Goal: Task Accomplishment & Management: Manage account settings

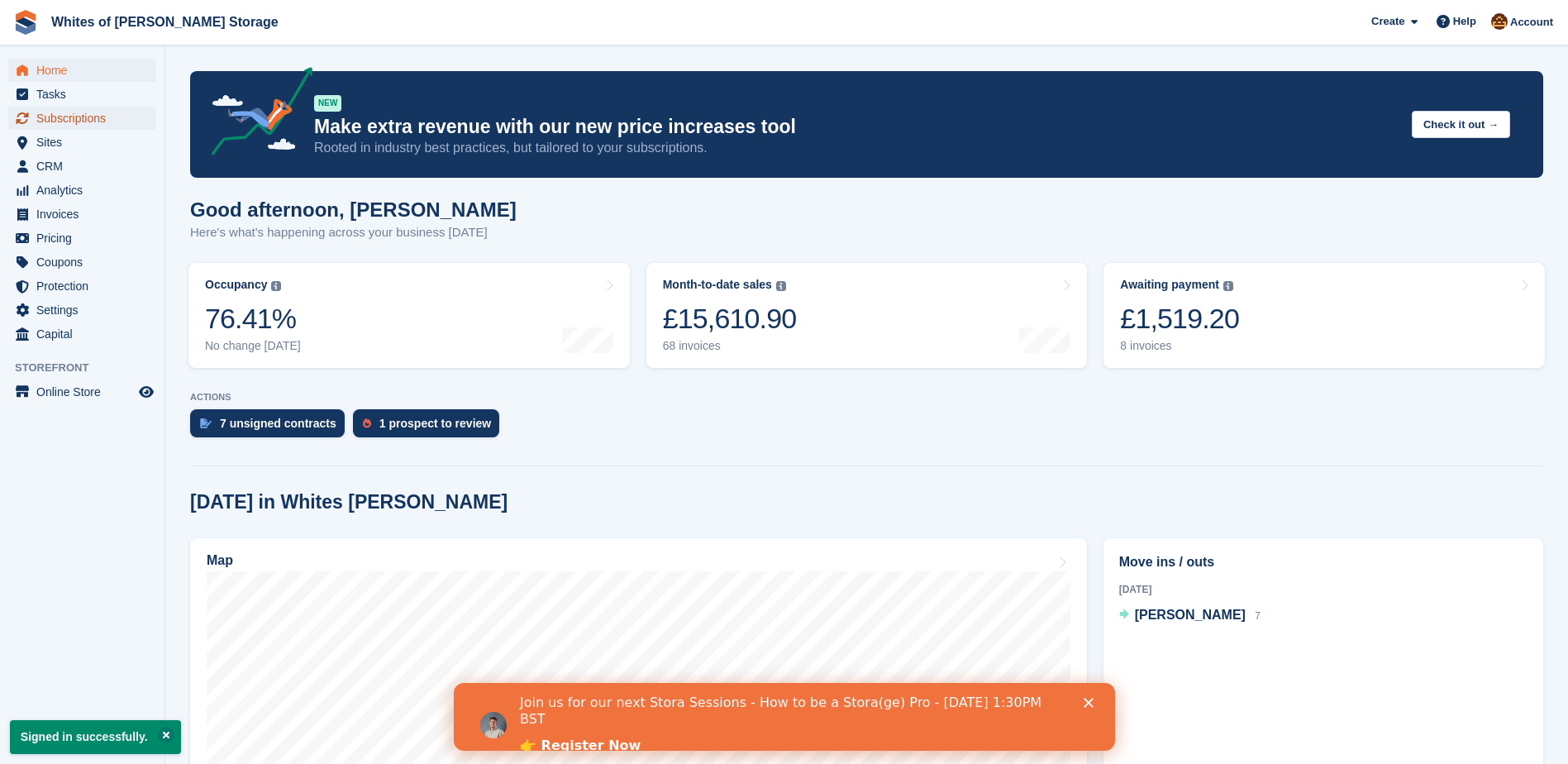
click at [93, 118] on span "Subscriptions" at bounding box center [85, 118] width 99 height 23
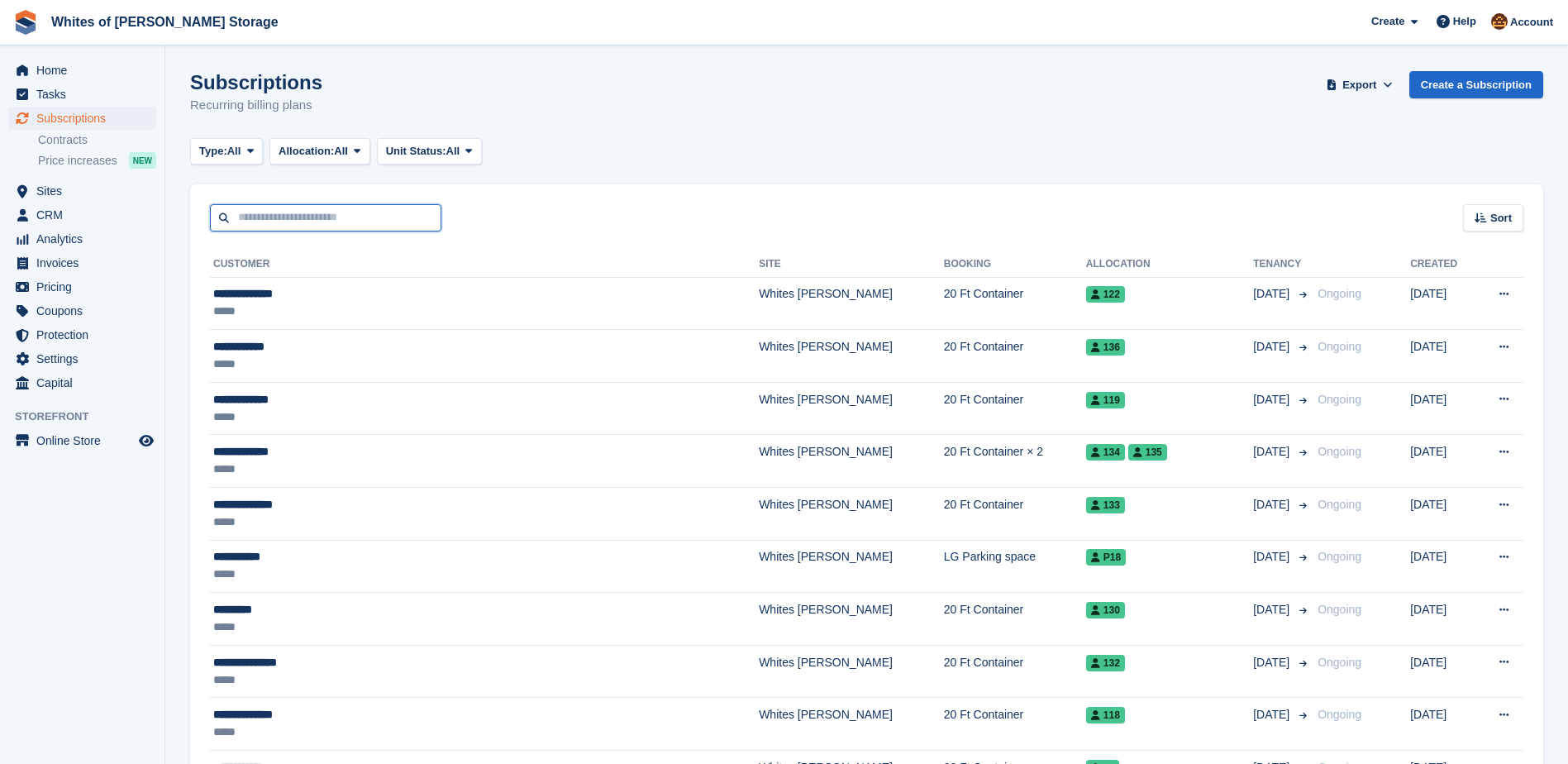
click at [293, 219] on input "text" at bounding box center [326, 218] width 232 height 28
type input "***"
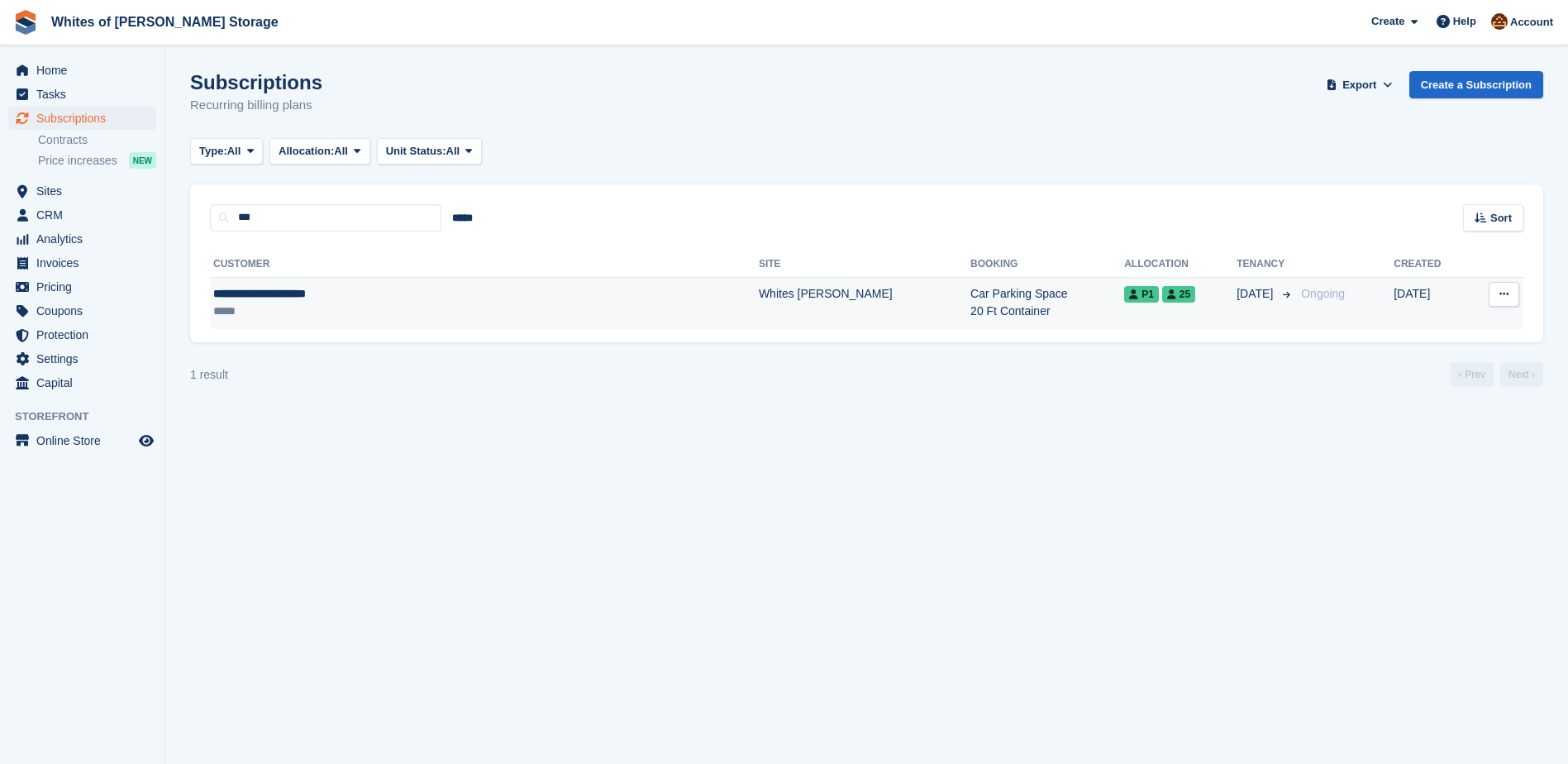
click at [970, 310] on td "Car Parking Space 20 Ft Container" at bounding box center [1047, 302] width 154 height 52
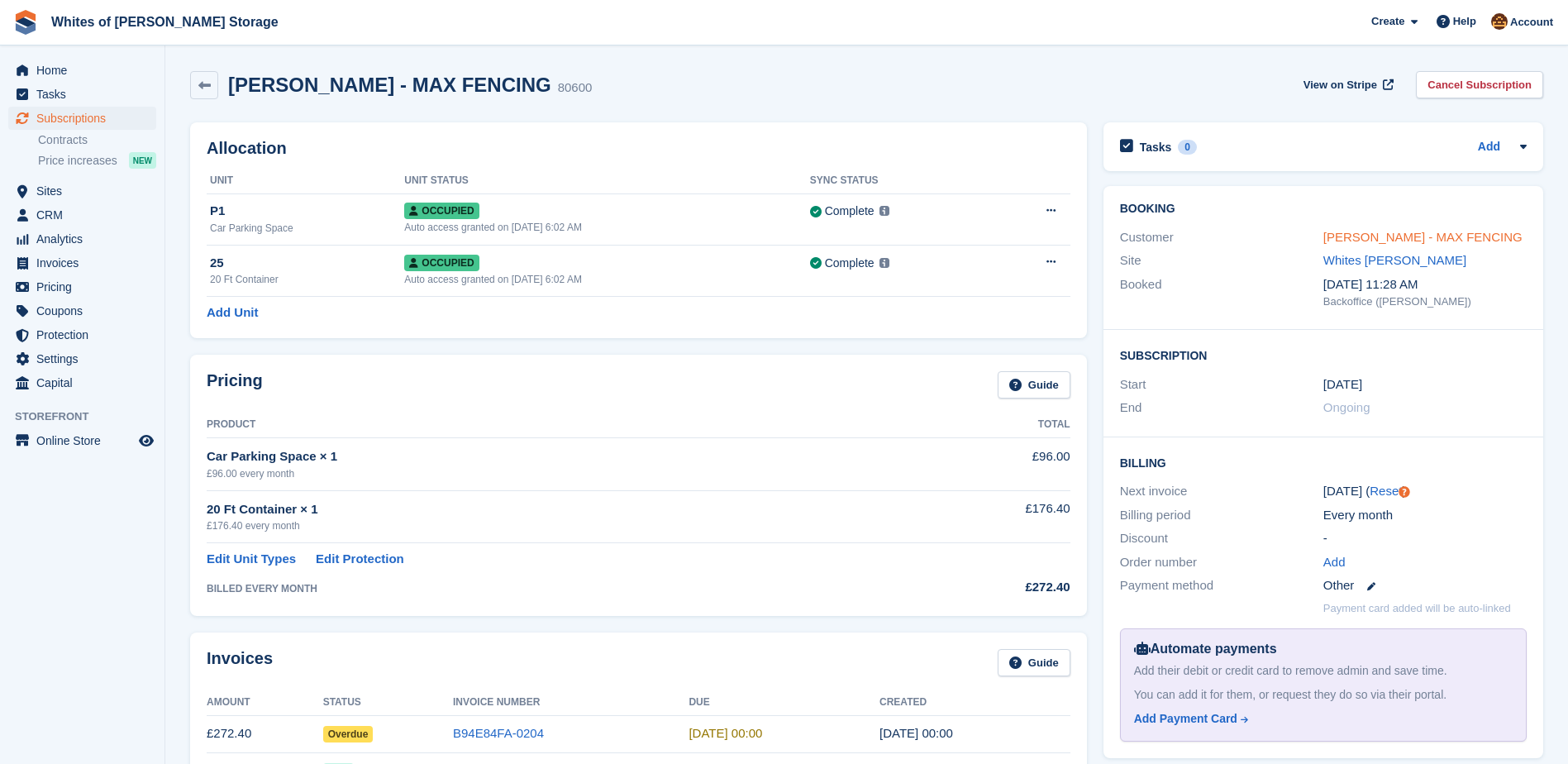
click at [1351, 238] on link "MAX LEES - MAX FENCING" at bounding box center [1423, 237] width 199 height 14
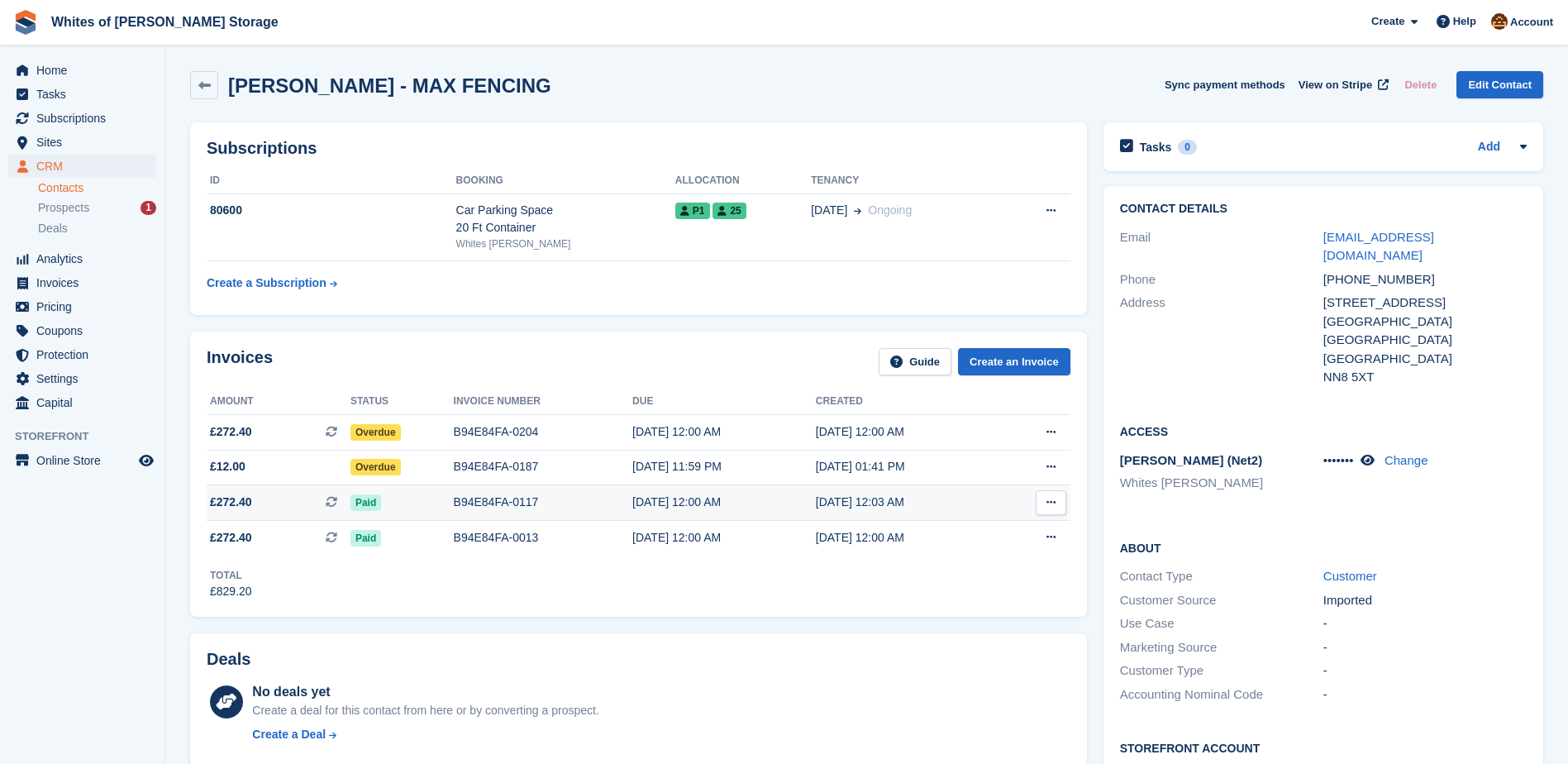
click at [458, 498] on div "B94E84FA-0117" at bounding box center [543, 502] width 179 height 17
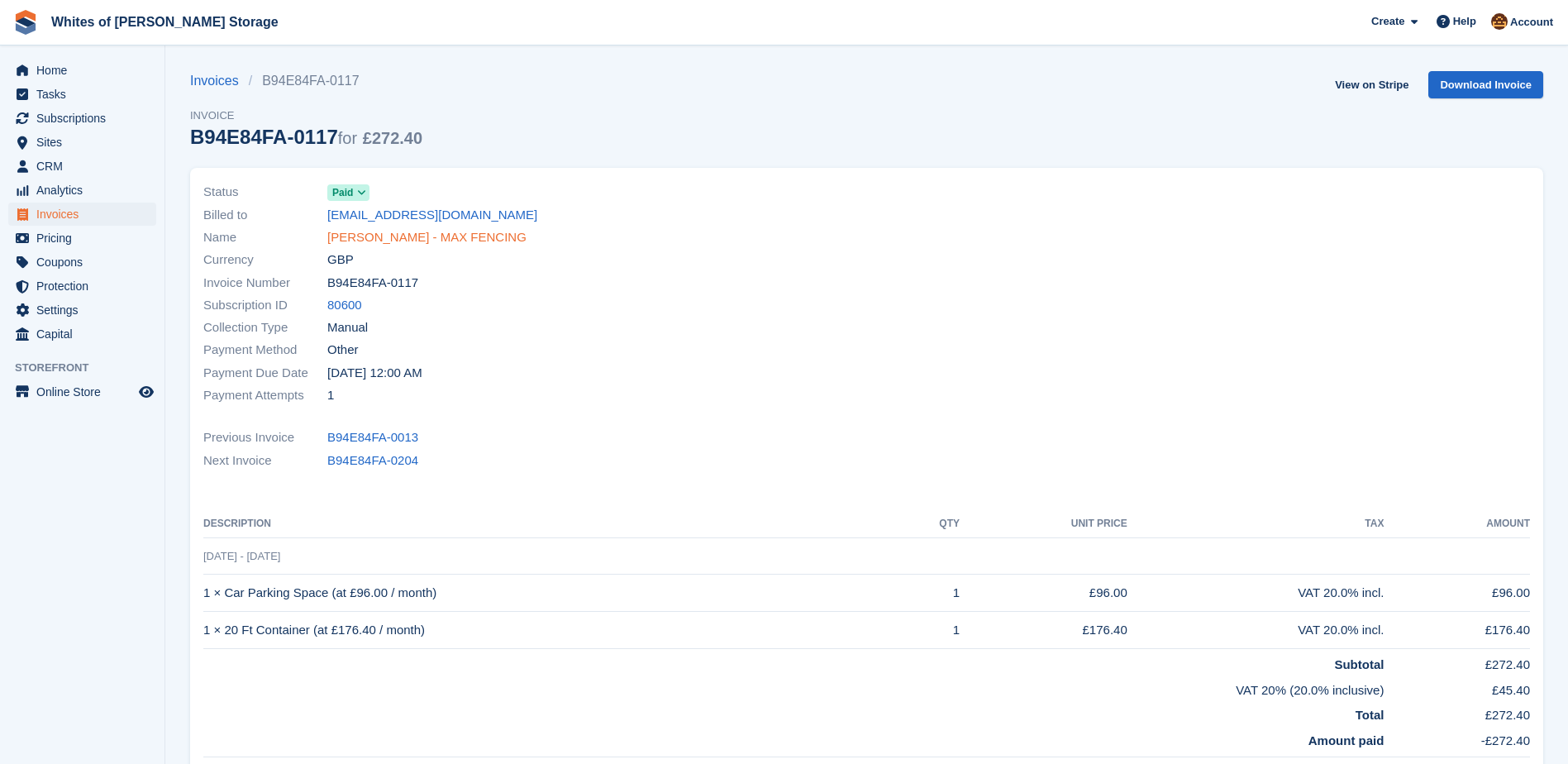
click at [405, 238] on link "MAX LEES - MAX FENCING" at bounding box center [427, 238] width 199 height 19
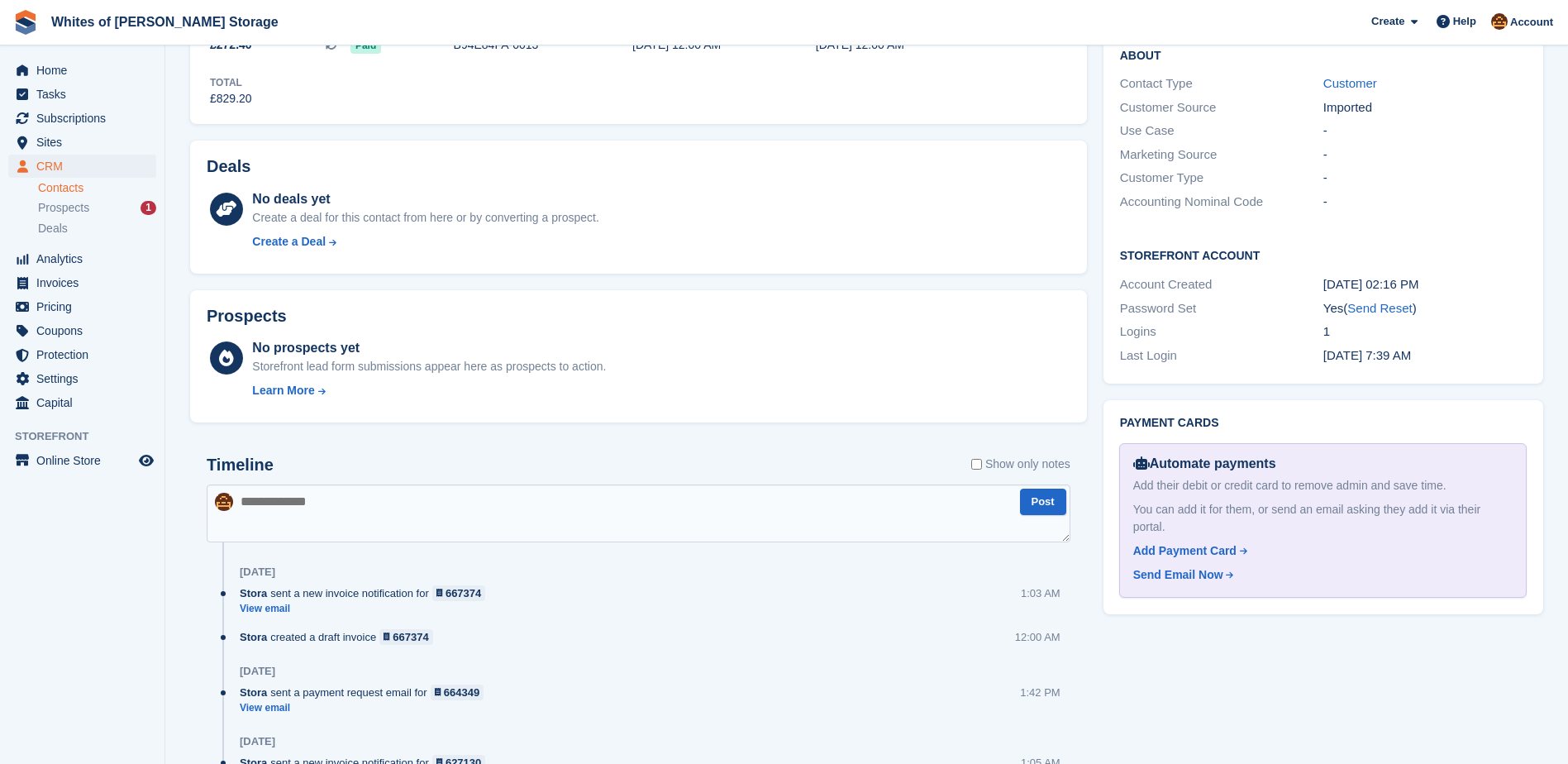
scroll to position [492, 0]
click at [1200, 567] on div "Send Email Now" at bounding box center [1178, 576] width 90 height 17
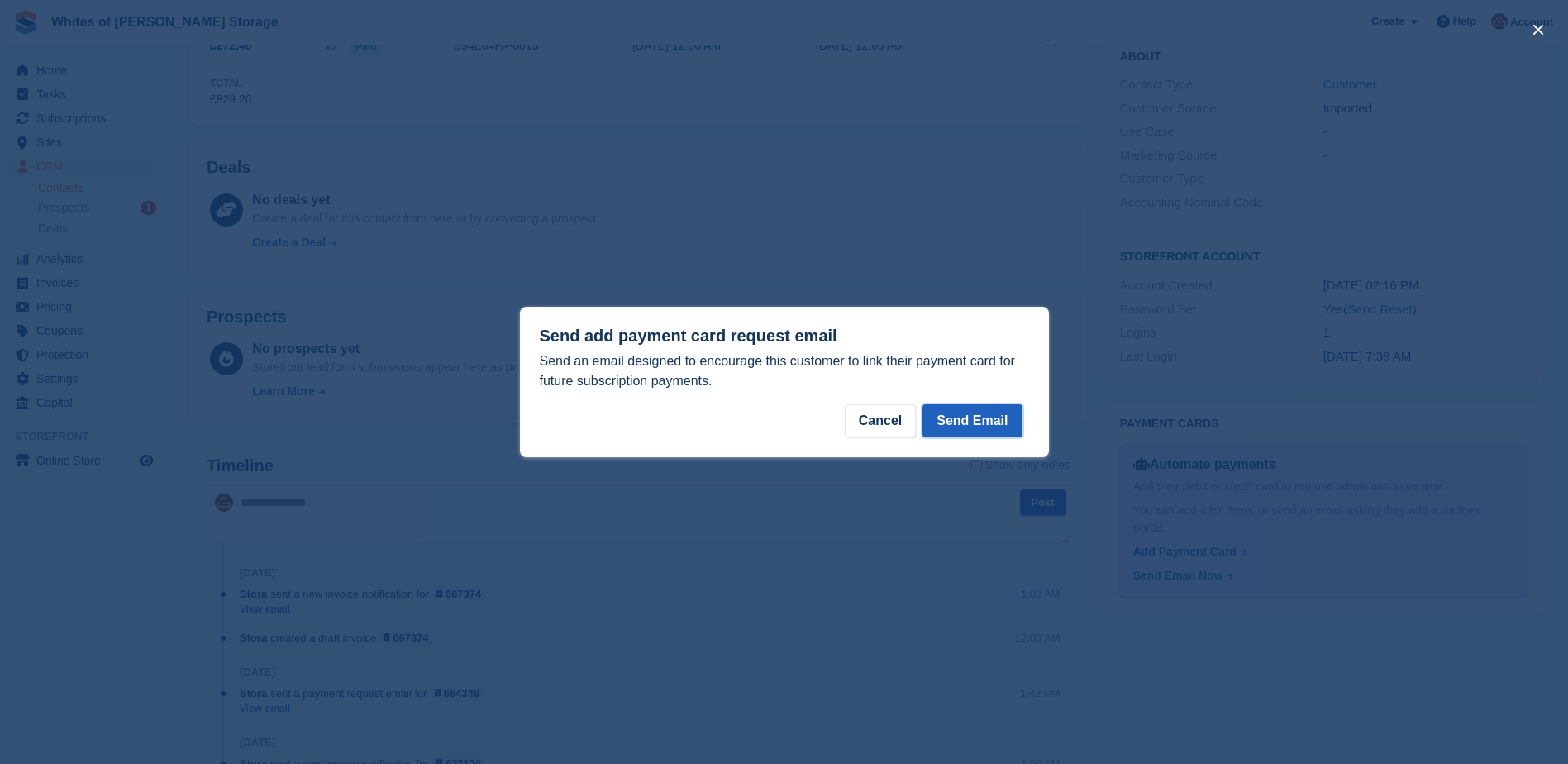
click at [967, 417] on button "Send Email" at bounding box center [972, 420] width 99 height 33
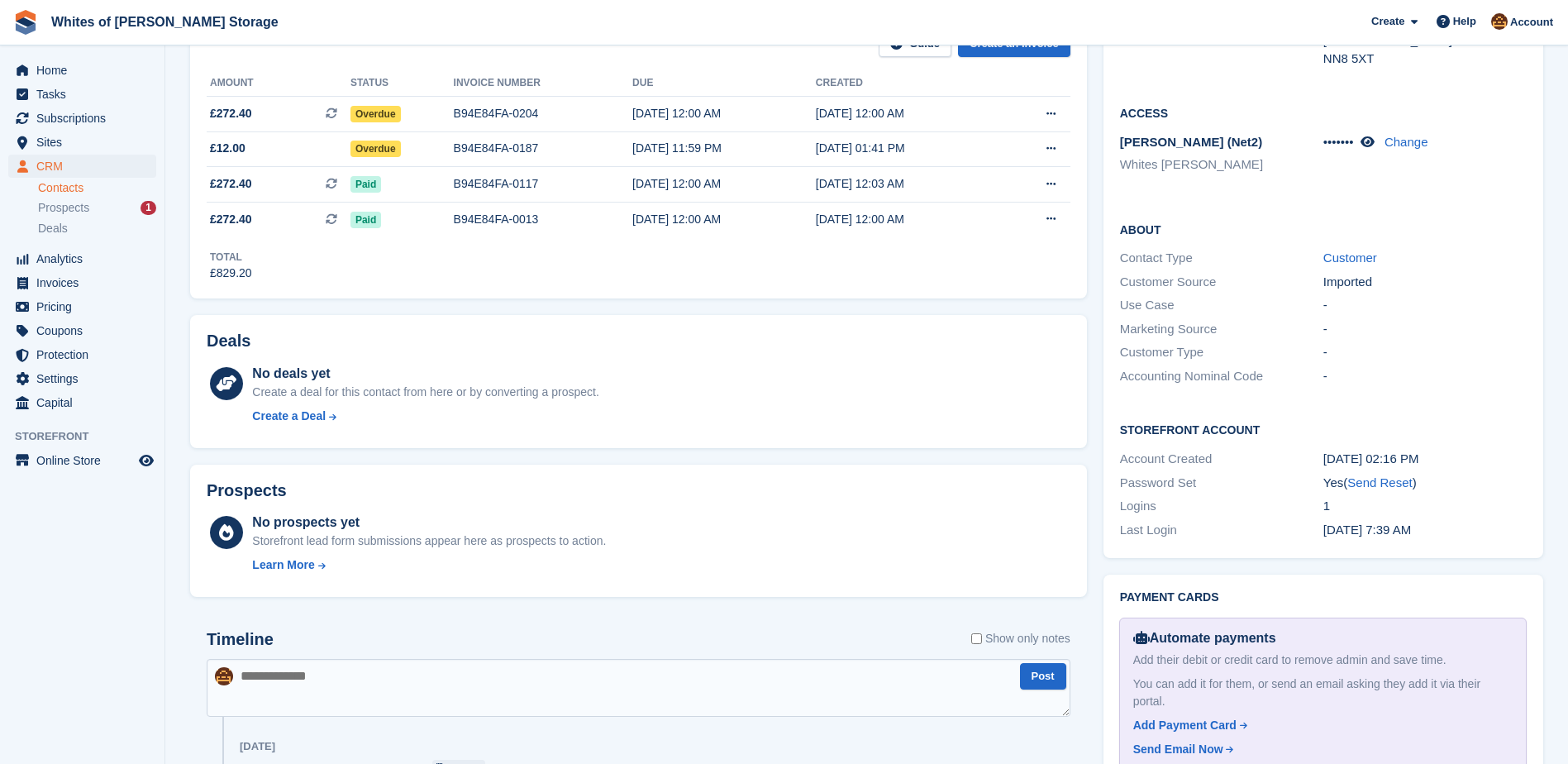
scroll to position [413, 0]
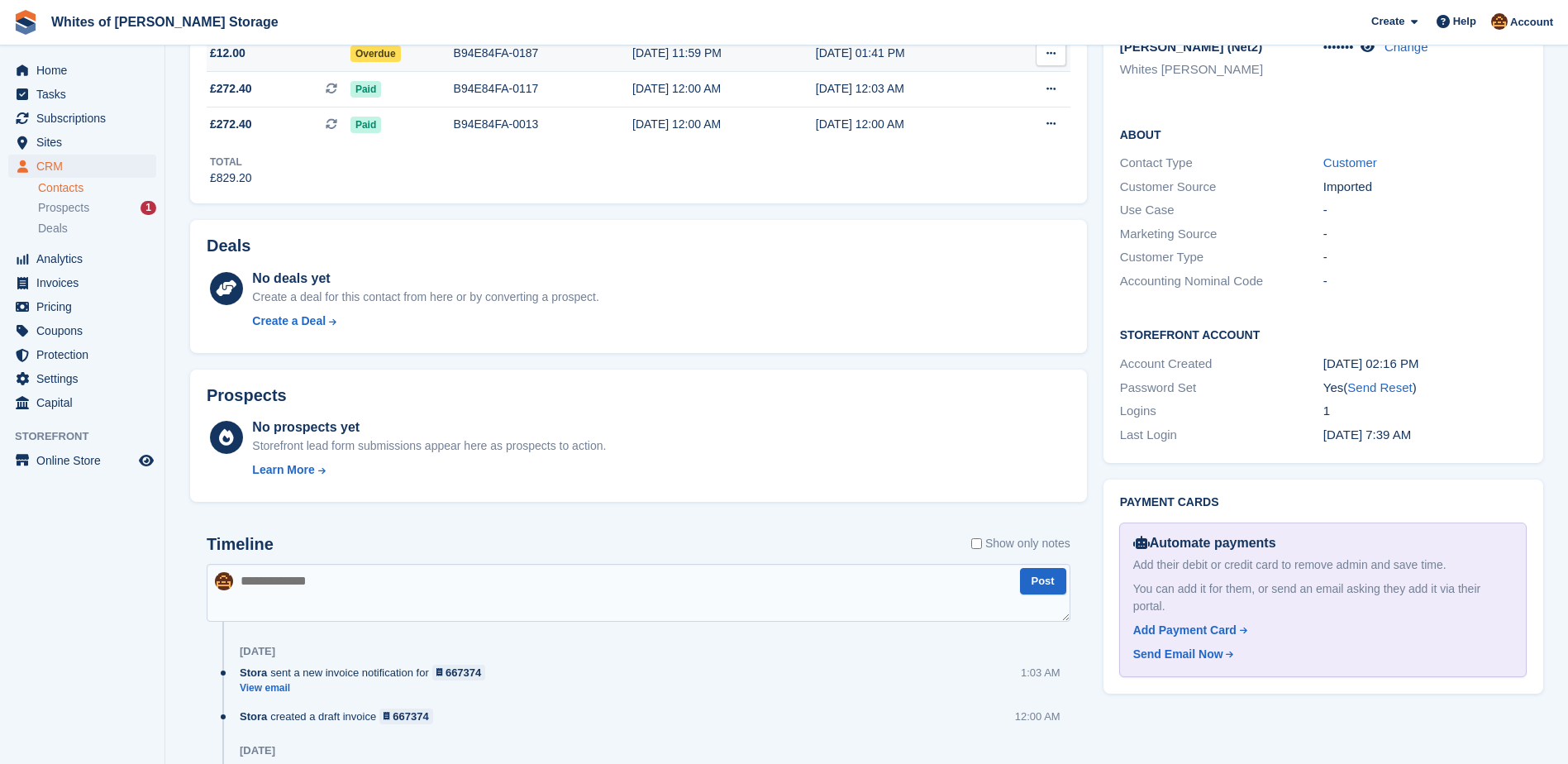
drag, startPoint x: 1367, startPoint y: 370, endPoint x: 867, endPoint y: 53, distance: 592.0
click at [1367, 380] on link "Send Reset" at bounding box center [1379, 387] width 65 height 14
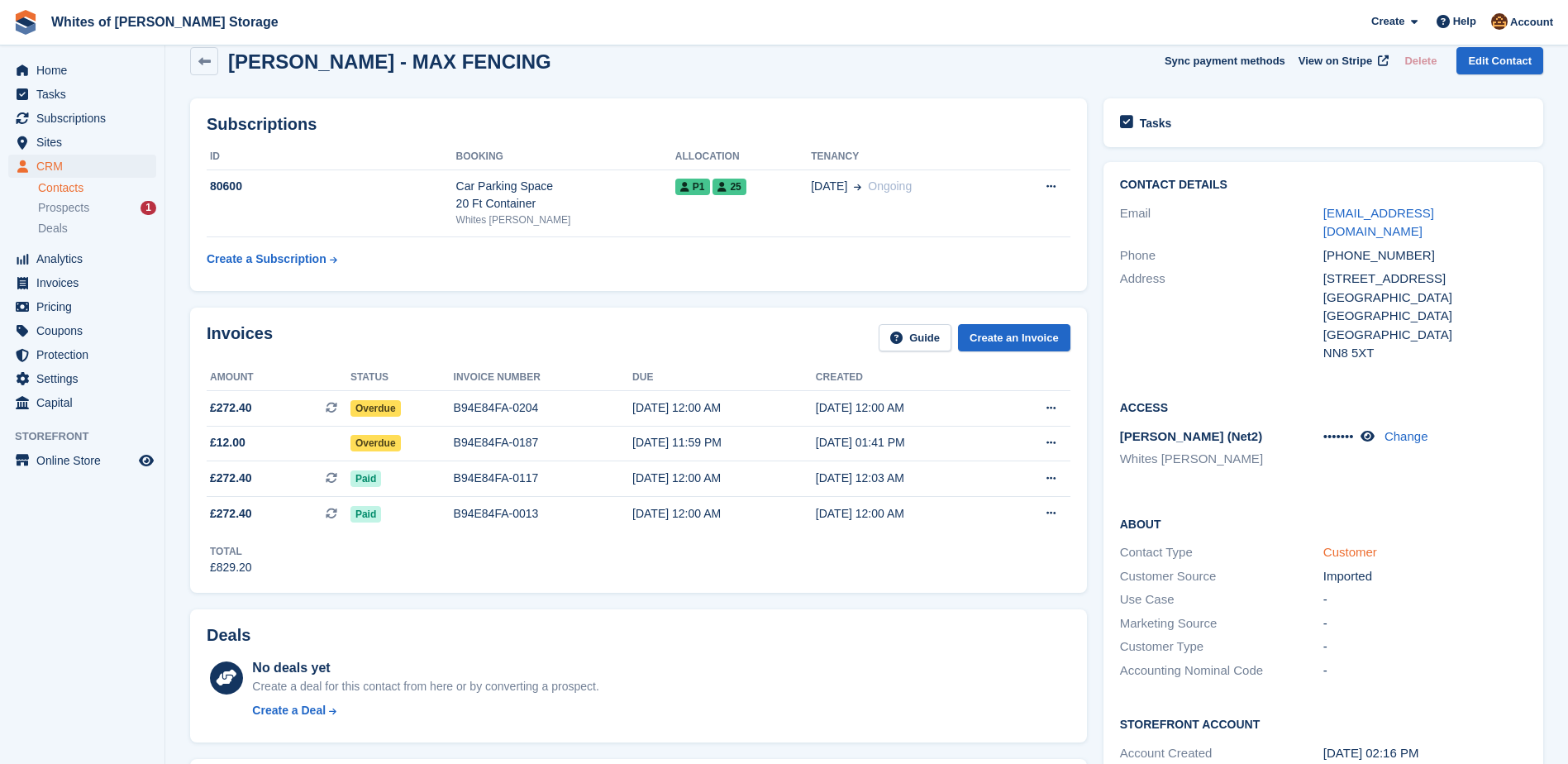
scroll to position [0, 0]
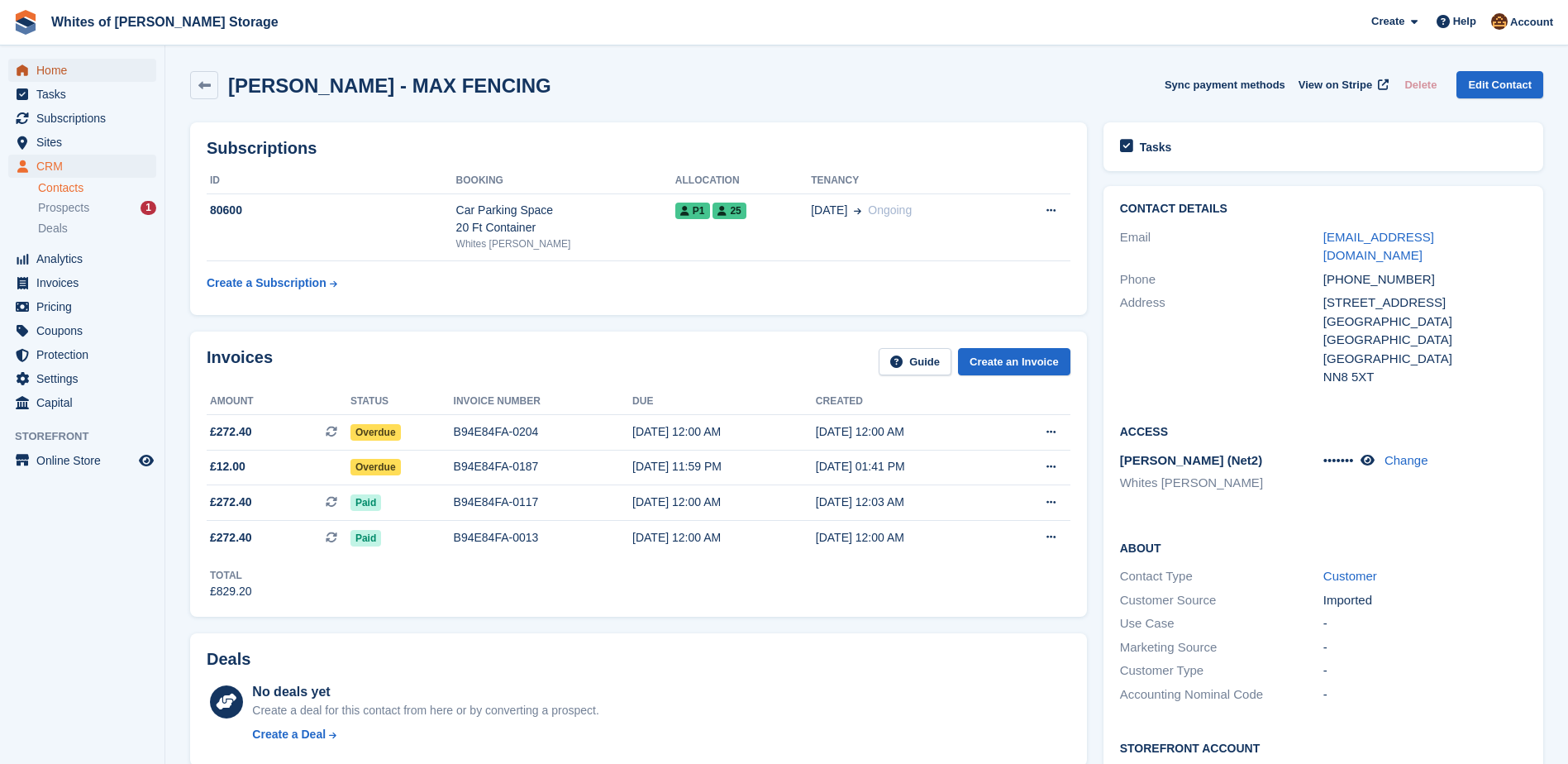
click at [69, 70] on span "Home" at bounding box center [85, 70] width 99 height 23
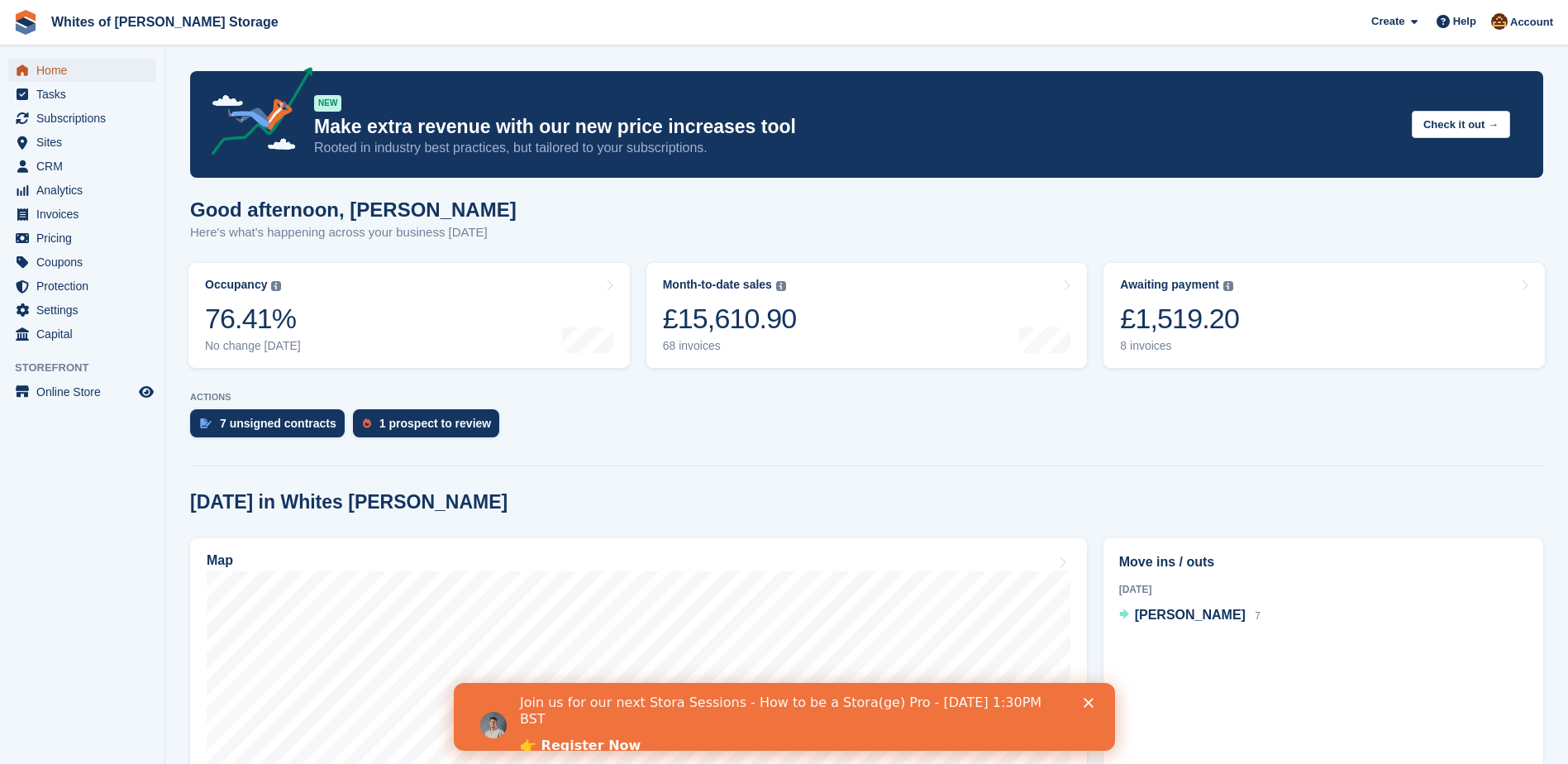
click at [96, 80] on span "Home" at bounding box center [85, 70] width 99 height 23
click at [54, 70] on span "Home" at bounding box center [85, 70] width 99 height 23
click at [1252, 321] on link "Awaiting payment The total outstanding balance on all open invoices. £1,519.20 …" at bounding box center [1324, 315] width 442 height 105
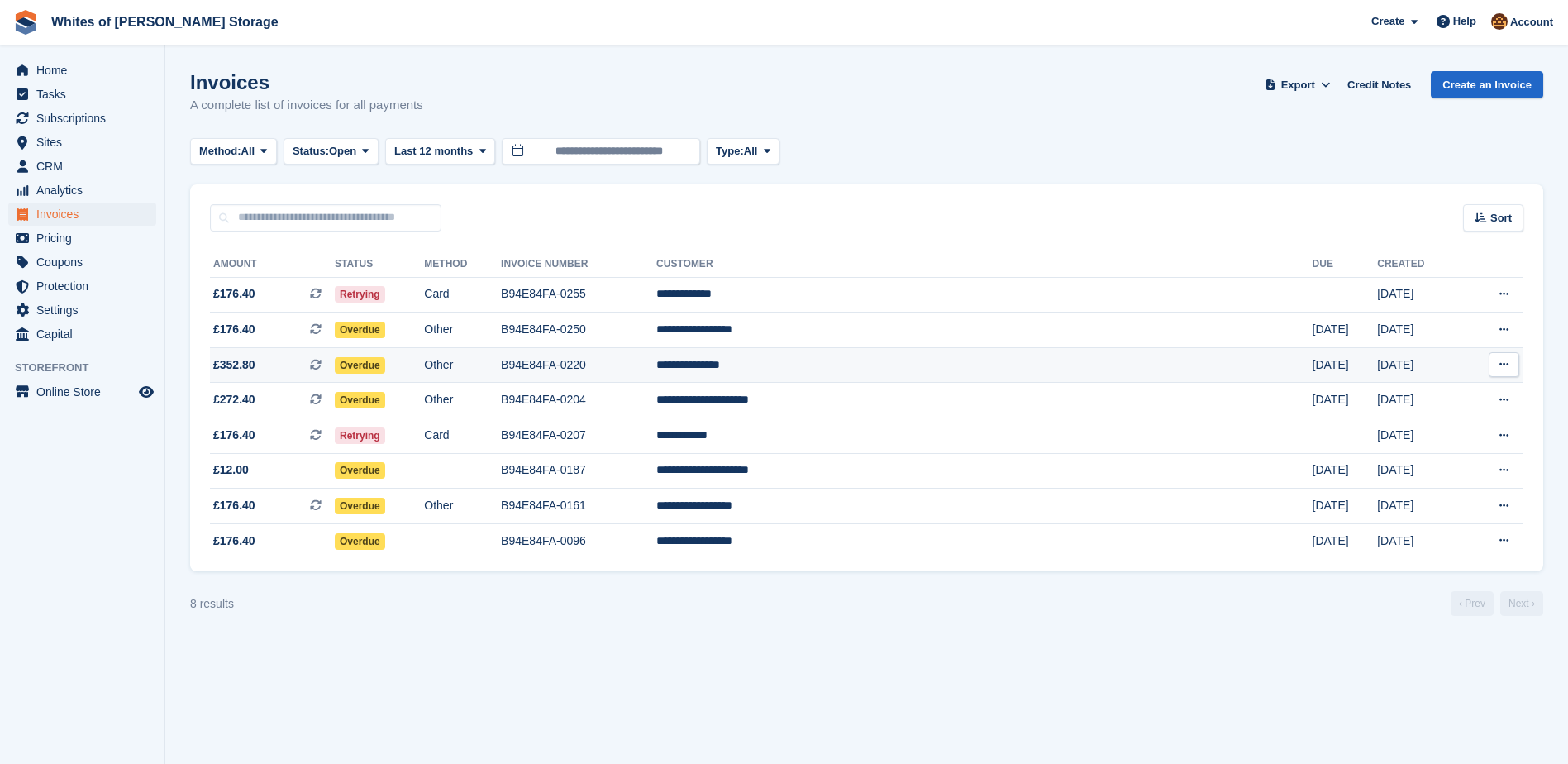
click at [903, 365] on td "**********" at bounding box center [984, 364] width 655 height 35
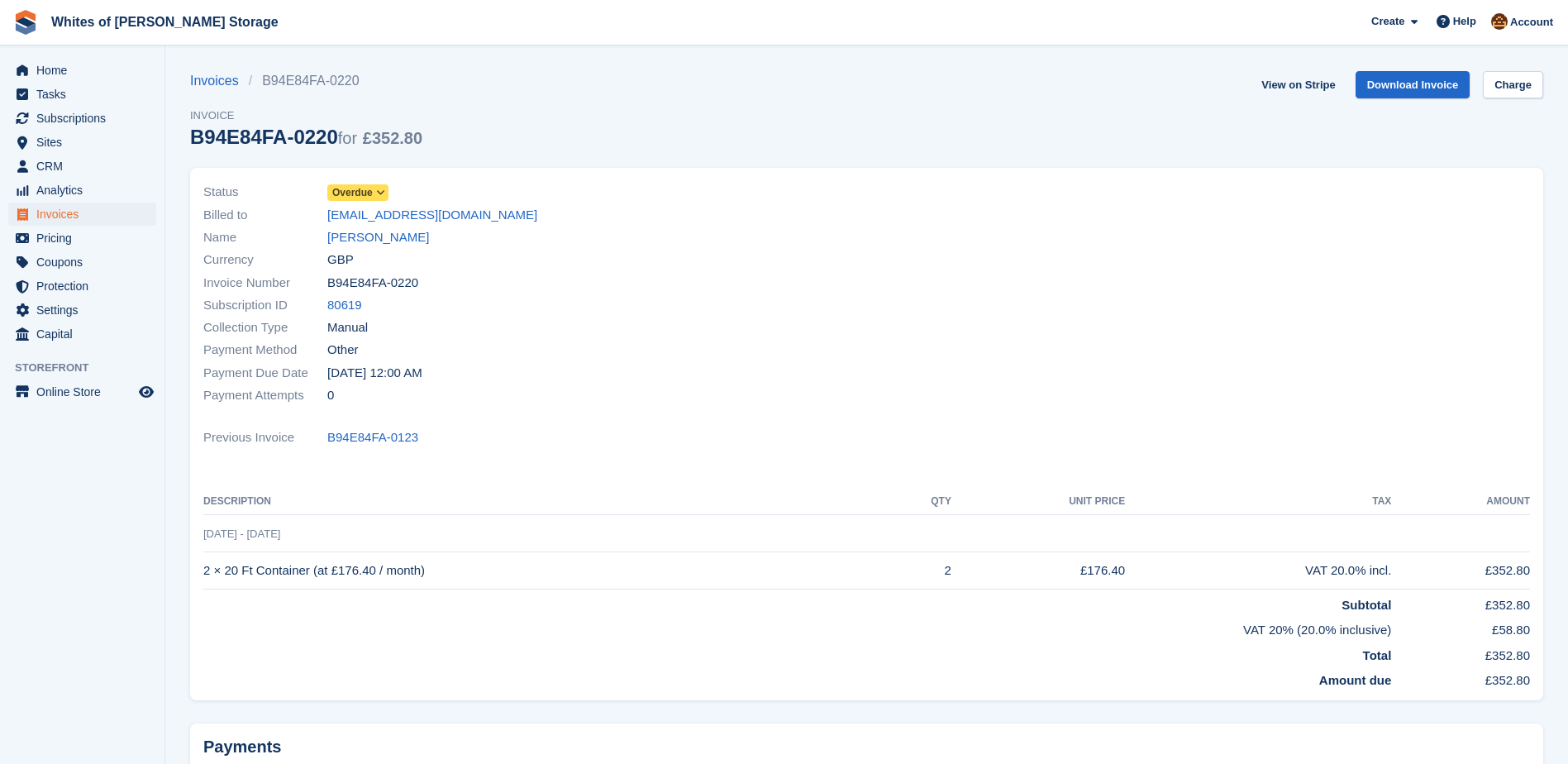
click at [366, 189] on span "Overdue" at bounding box center [352, 193] width 41 height 15
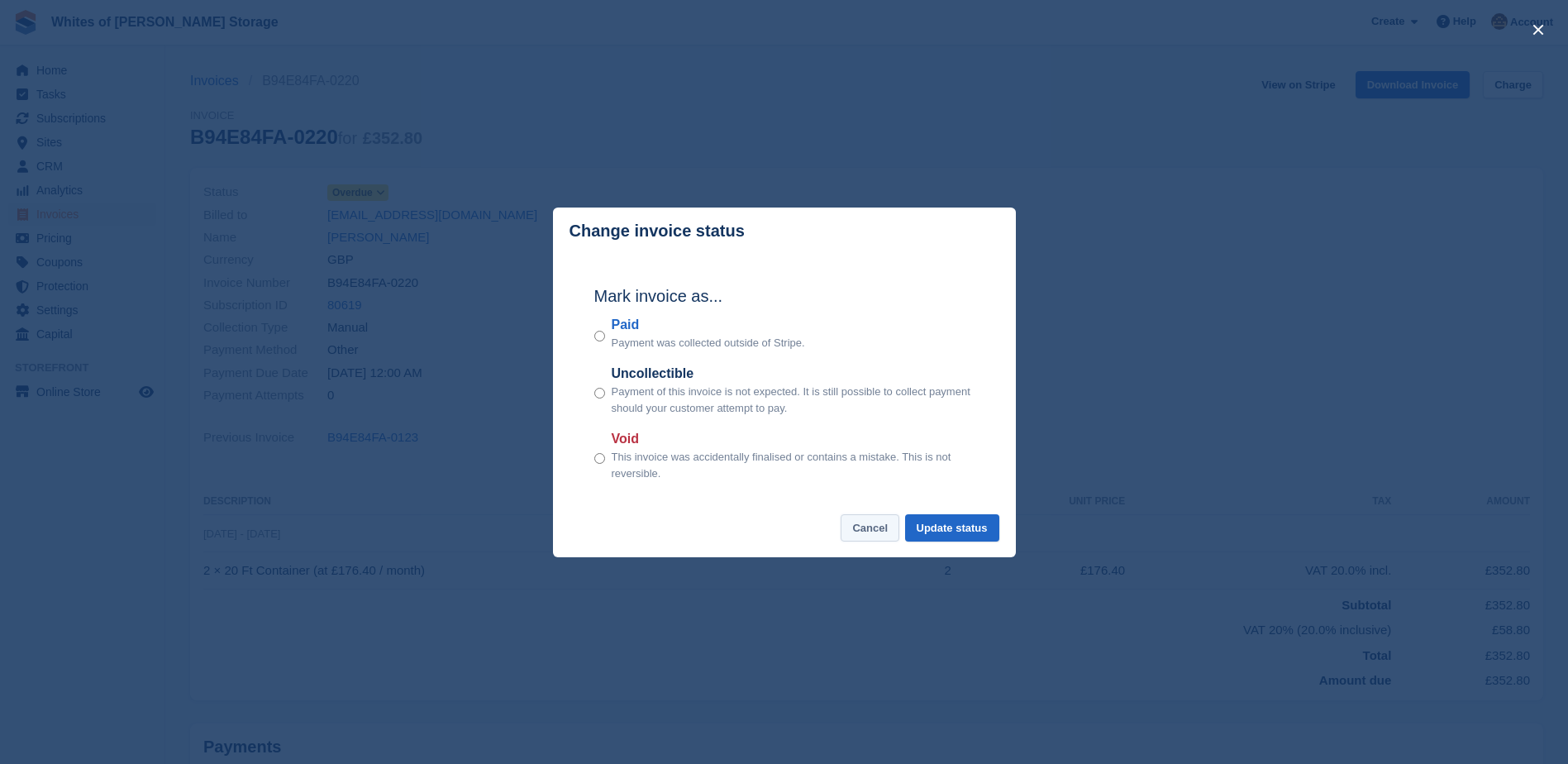
click at [887, 526] on button "Cancel" at bounding box center [870, 527] width 59 height 28
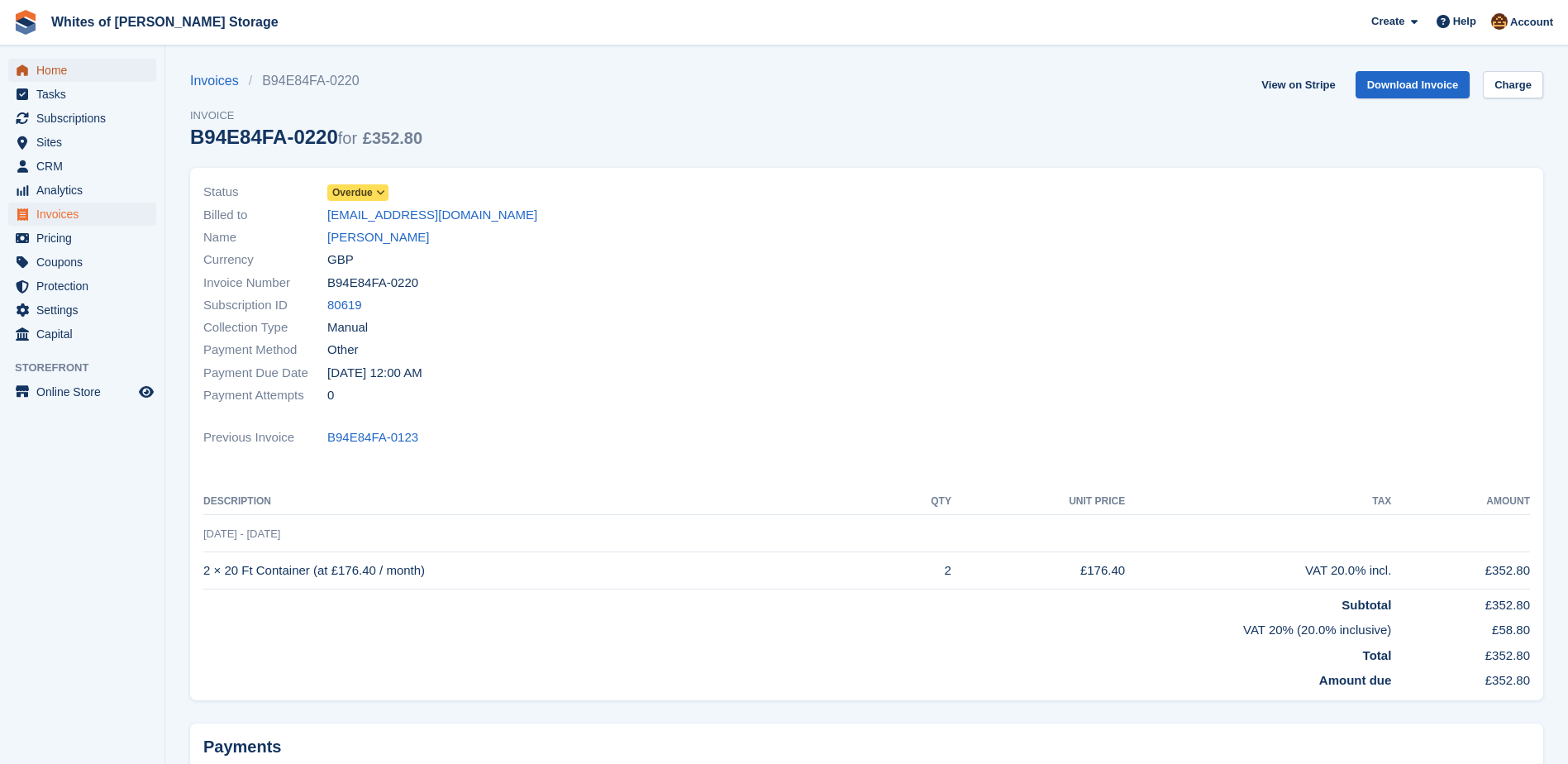
click at [28, 67] on span "menu" at bounding box center [22, 70] width 20 height 20
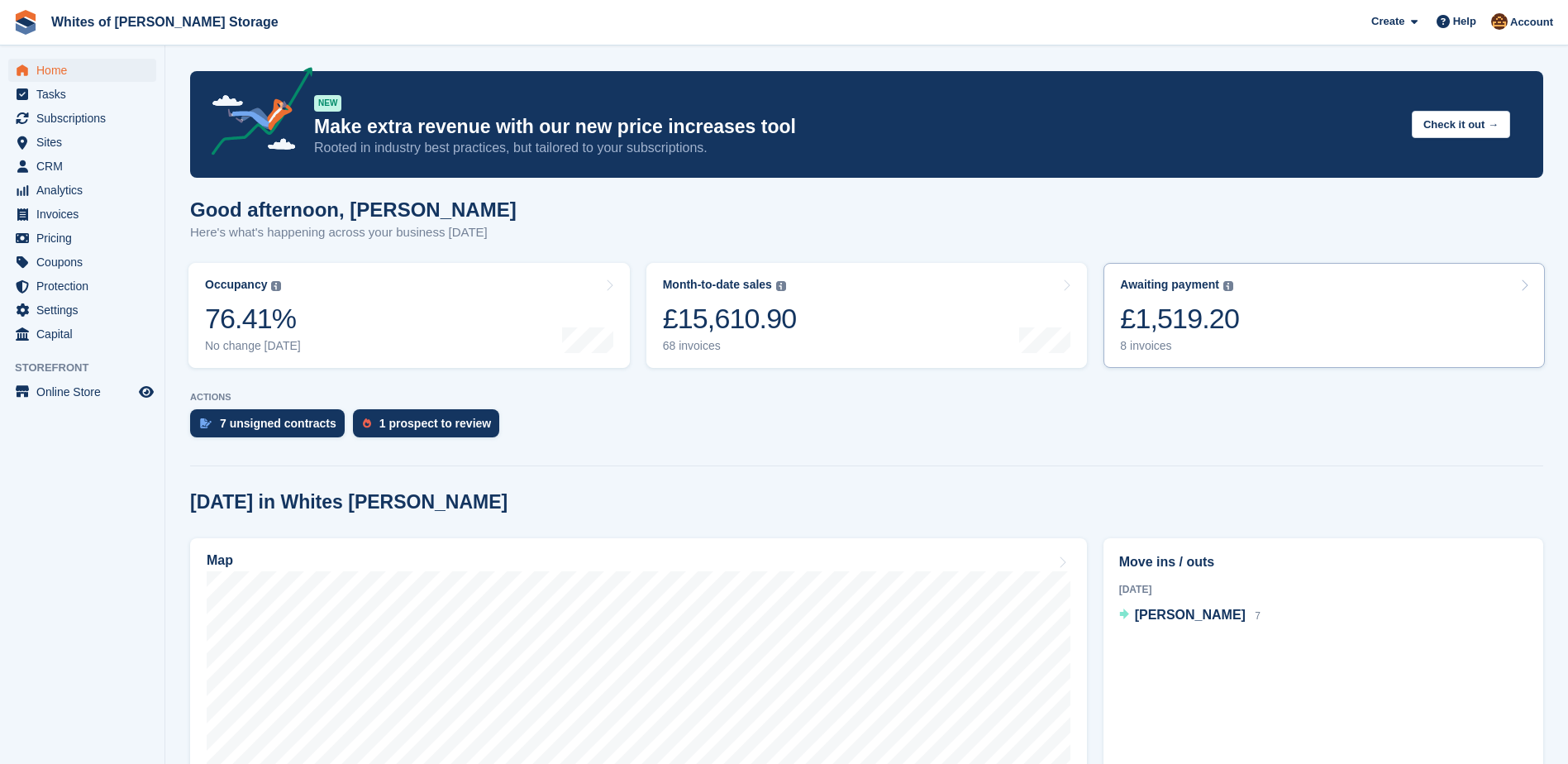
click at [1281, 298] on link "Awaiting payment The total outstanding balance on all open invoices. £1,519.20 …" at bounding box center [1324, 315] width 442 height 105
